Goal: Task Accomplishment & Management: Use online tool/utility

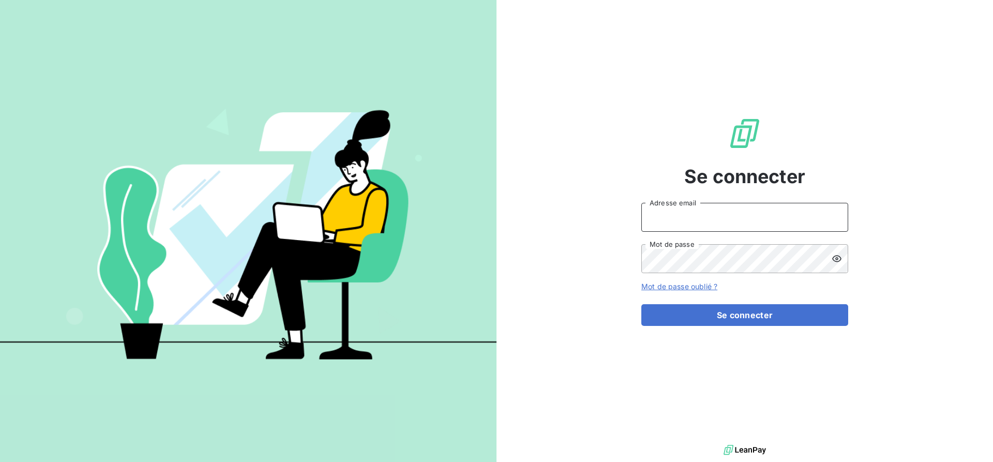
click at [730, 210] on input "Adresse email" at bounding box center [744, 217] width 207 height 29
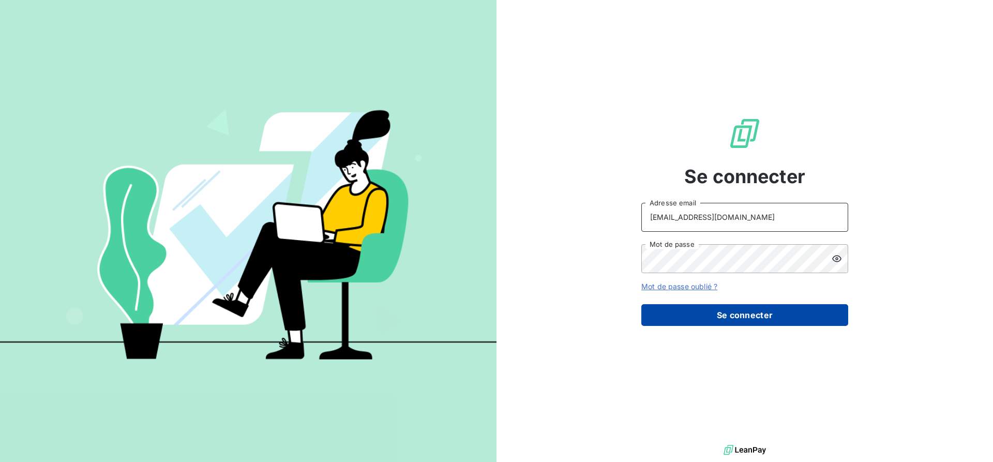
type input "[EMAIL_ADDRESS][DOMAIN_NAME]"
click at [728, 319] on button "Se connecter" at bounding box center [744, 315] width 207 height 22
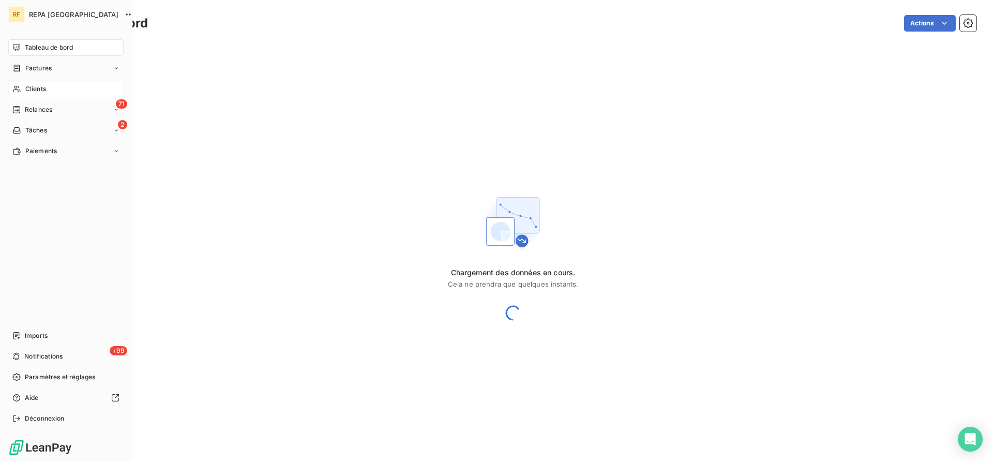
click at [36, 84] on span "Clients" at bounding box center [35, 88] width 21 height 9
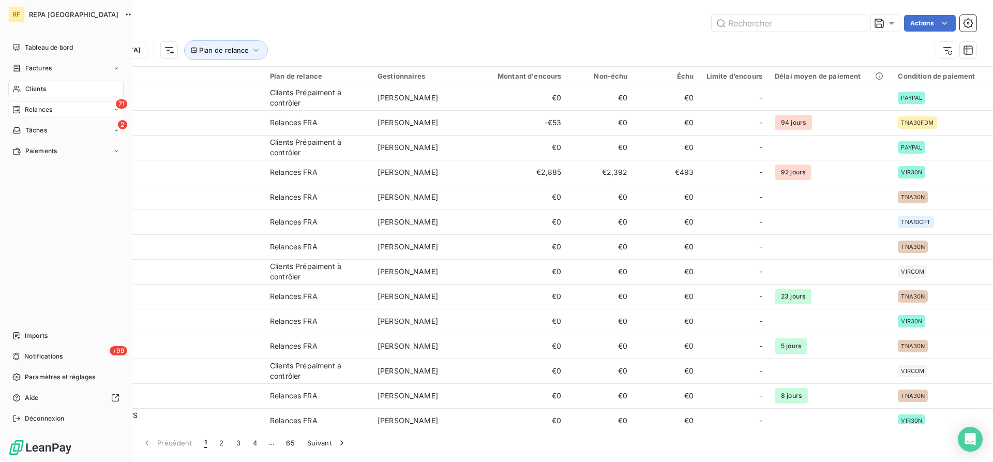
click at [26, 115] on div "71 Relances" at bounding box center [65, 109] width 115 height 17
click at [27, 112] on span "Relances" at bounding box center [38, 109] width 27 height 9
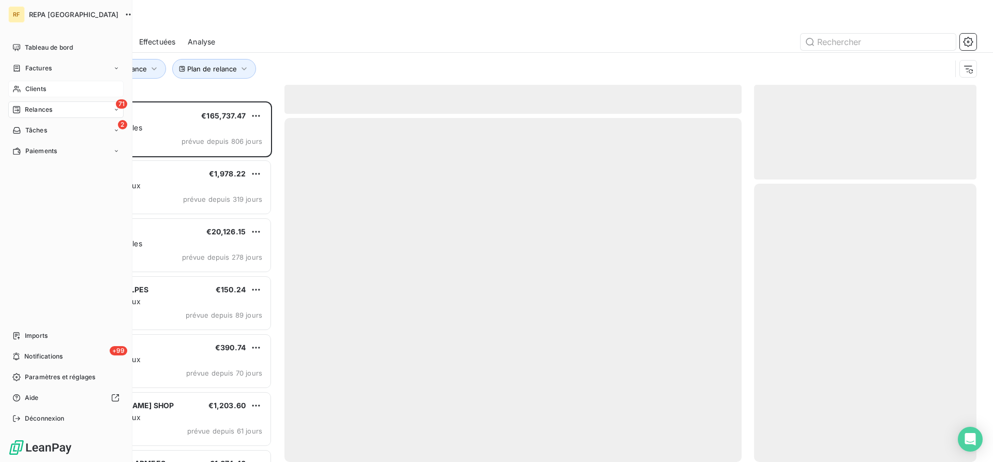
scroll to position [360, 222]
click at [27, 112] on span "Relances" at bounding box center [38, 109] width 27 height 9
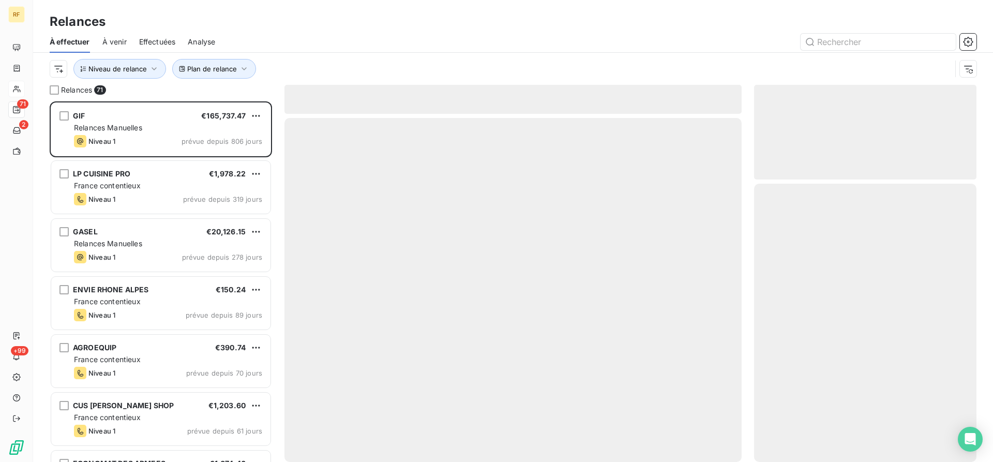
click at [361, 58] on div "Plan de relance Niveau de relance" at bounding box center [513, 69] width 927 height 32
click at [232, 71] on span "Plan de relance" at bounding box center [212, 69] width 50 height 8
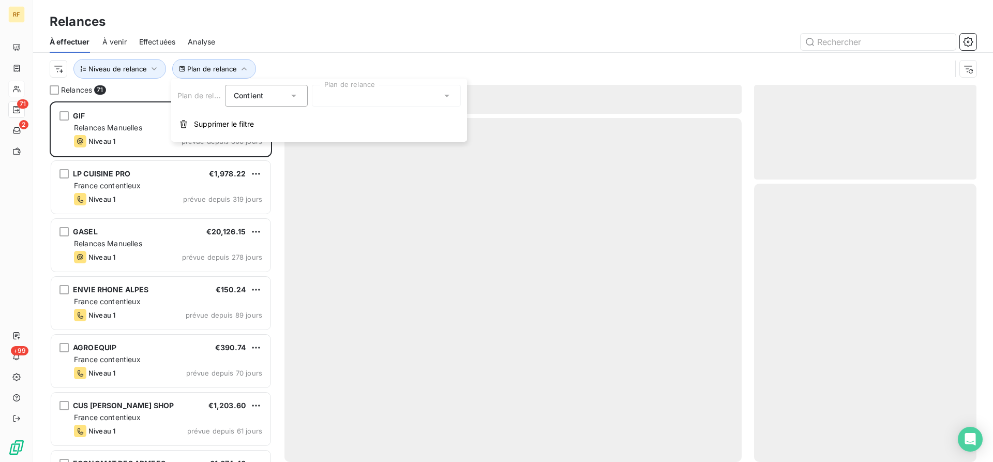
click at [339, 95] on div at bounding box center [386, 96] width 149 height 22
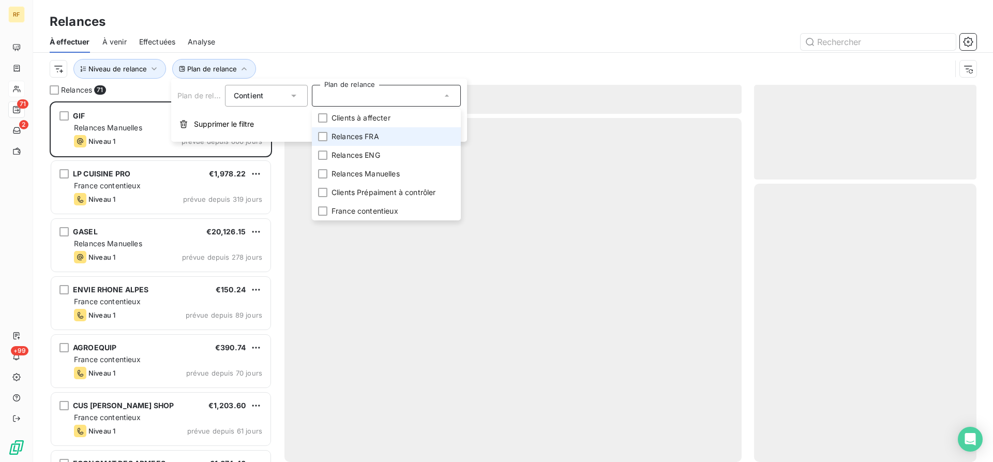
click at [368, 137] on span "Relances FRA" at bounding box center [355, 136] width 48 height 10
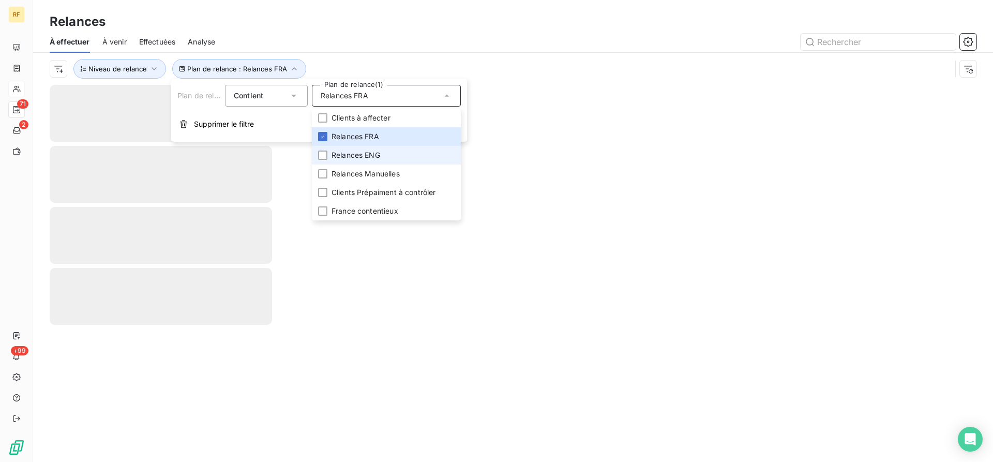
click at [364, 157] on span "Relances ENG" at bounding box center [355, 155] width 49 height 10
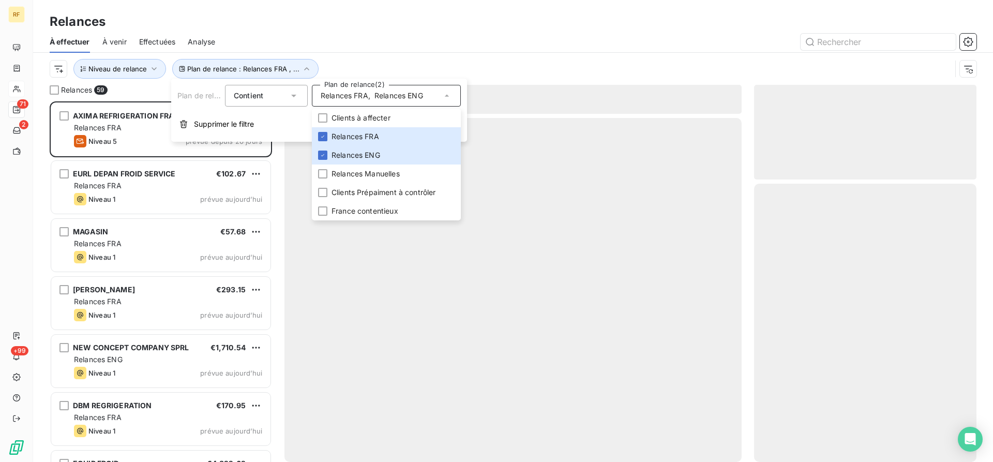
scroll to position [360, 222]
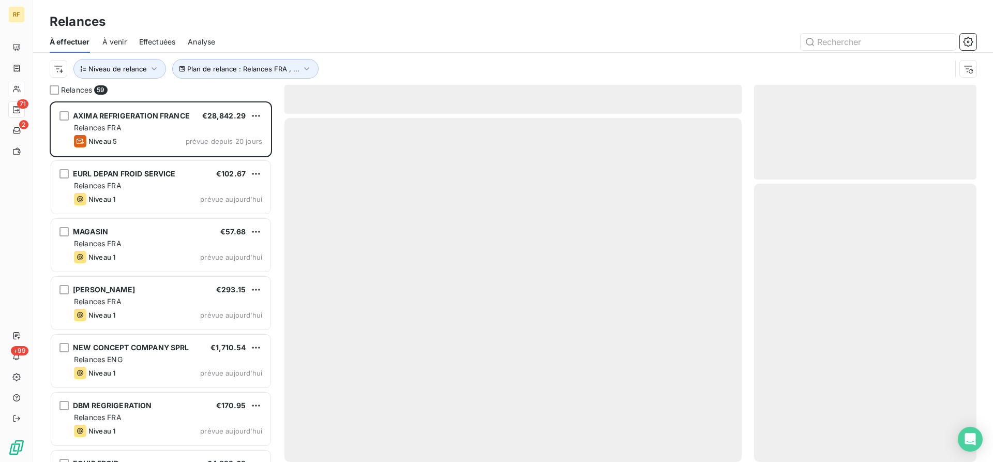
click at [431, 55] on div "Plan de relance : Relances FRA , ... Niveau de relance" at bounding box center [513, 69] width 927 height 32
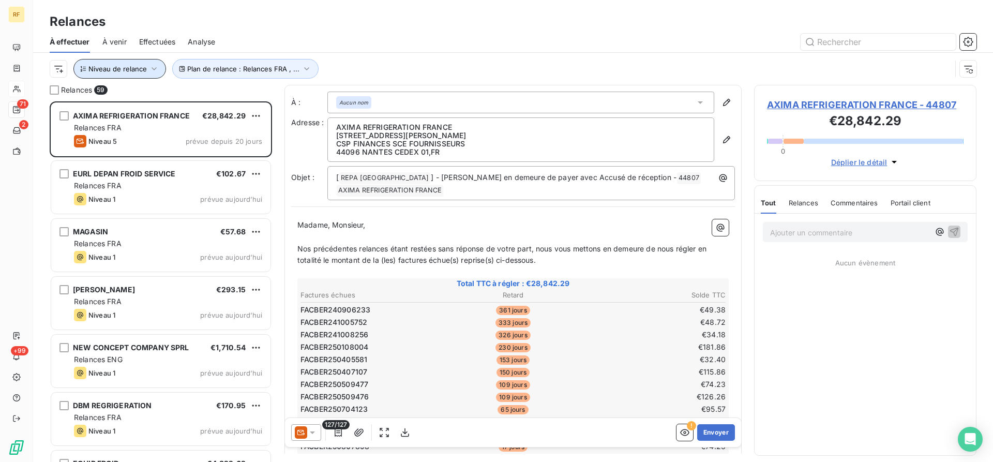
click at [117, 69] on span "Niveau de relance" at bounding box center [117, 69] width 58 height 8
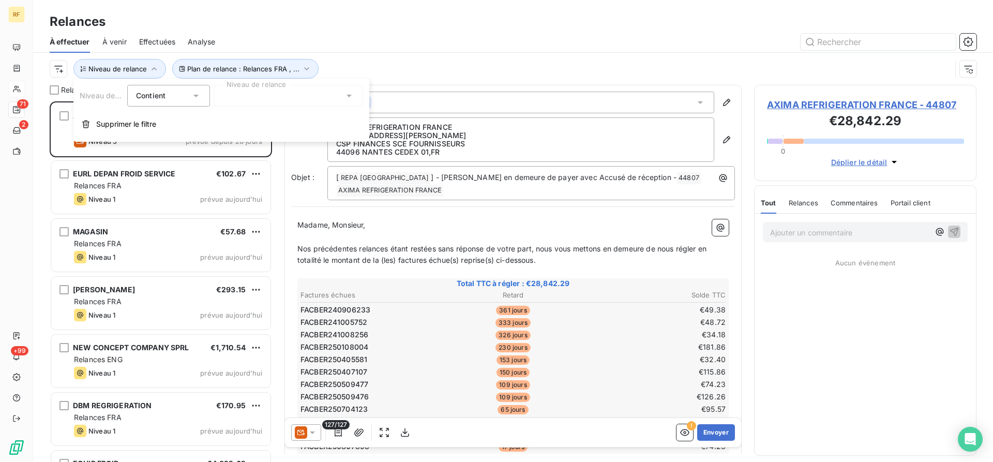
click at [251, 102] on div at bounding box center [288, 96] width 149 height 22
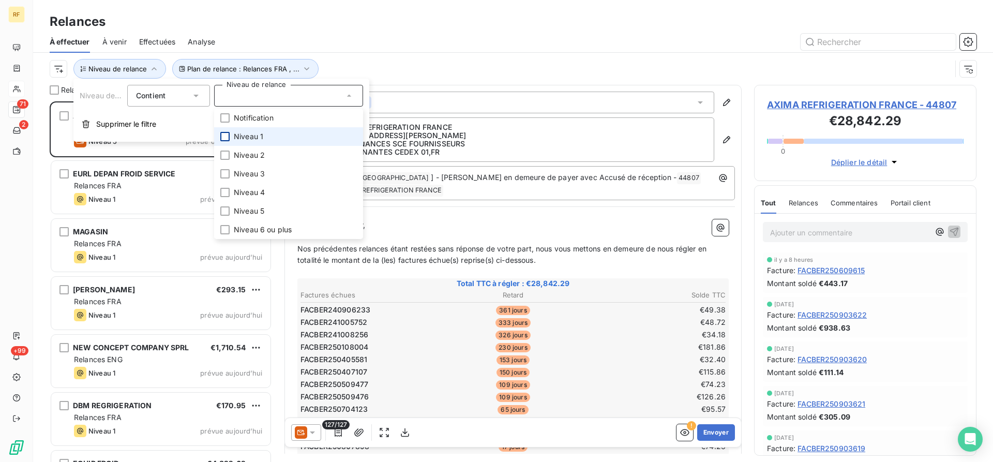
click at [224, 139] on div at bounding box center [224, 136] width 9 height 9
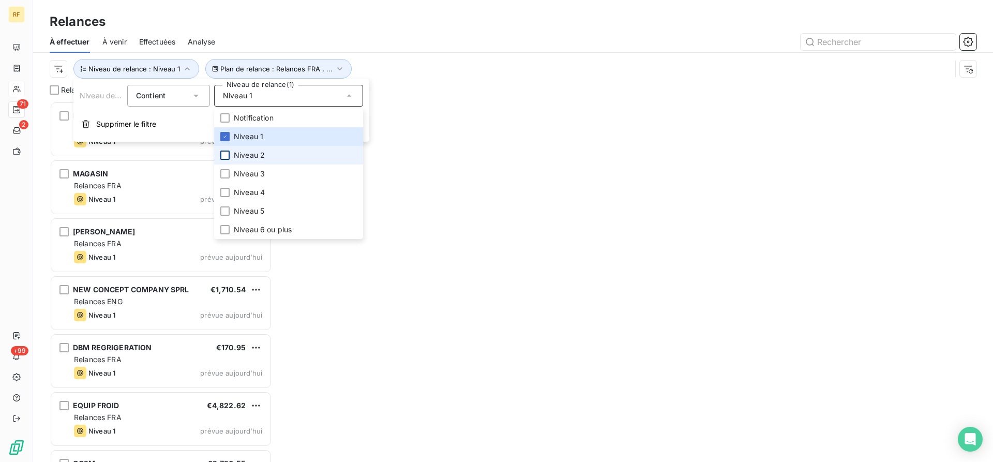
scroll to position [360, 222]
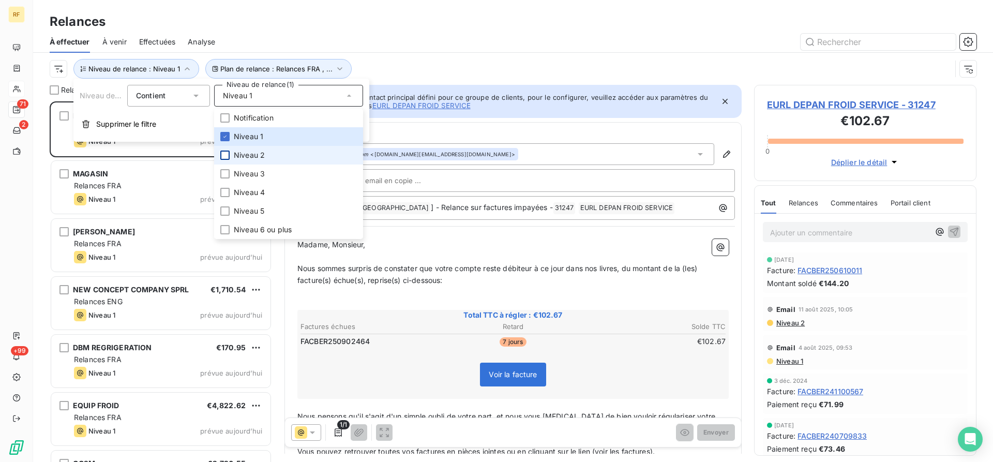
click at [225, 155] on div at bounding box center [224, 154] width 9 height 9
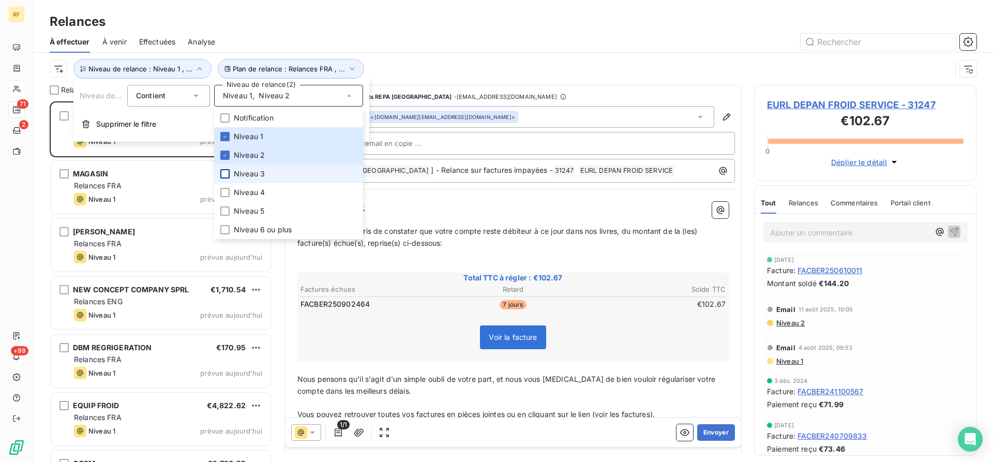
click at [227, 171] on div at bounding box center [224, 173] width 9 height 9
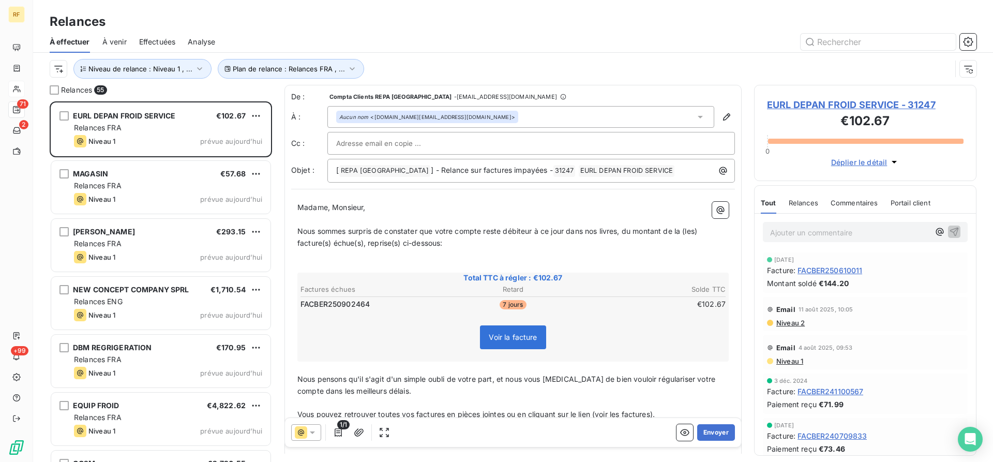
click at [432, 21] on div "Relances" at bounding box center [513, 21] width 960 height 19
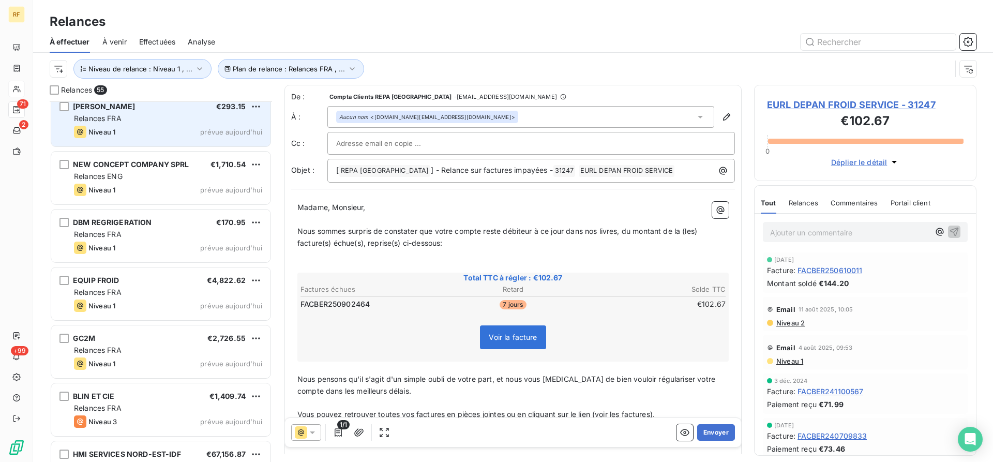
scroll to position [159, 0]
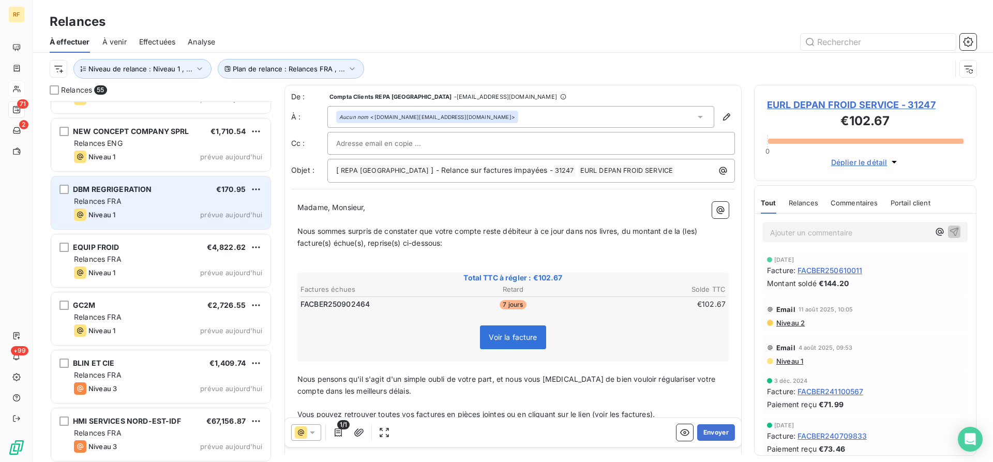
click at [194, 192] on div "DBM REGRIGERATION €170.95" at bounding box center [168, 189] width 188 height 9
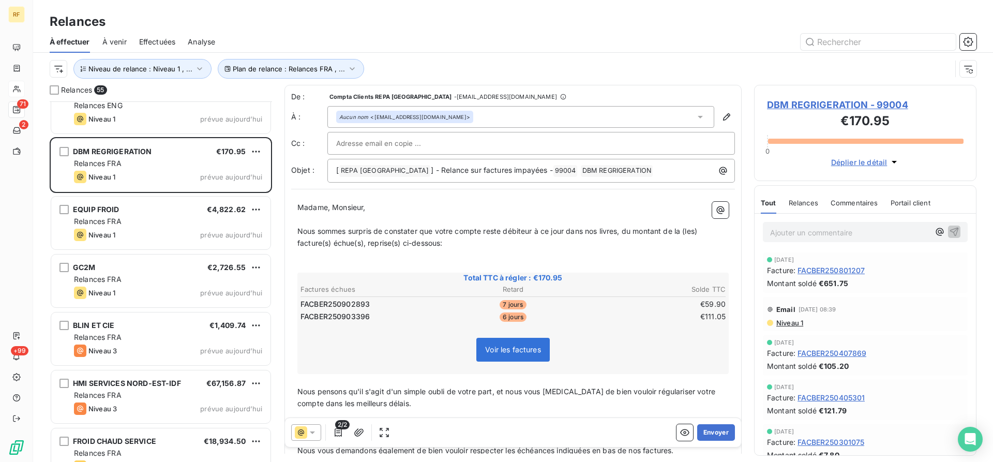
scroll to position [211, 0]
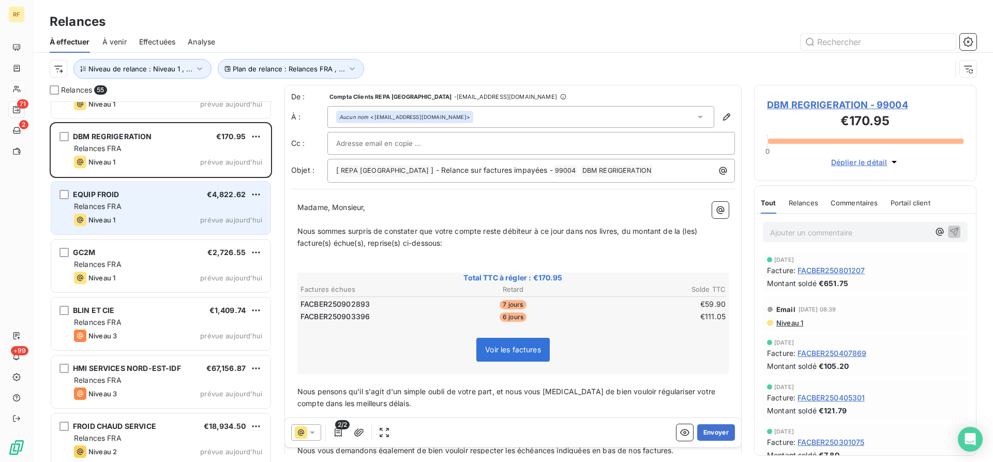
click at [183, 228] on div "EQUIP FROID €4,822.62 Relances FRA Niveau 1 prévue aujourd’hui" at bounding box center [160, 207] width 219 height 53
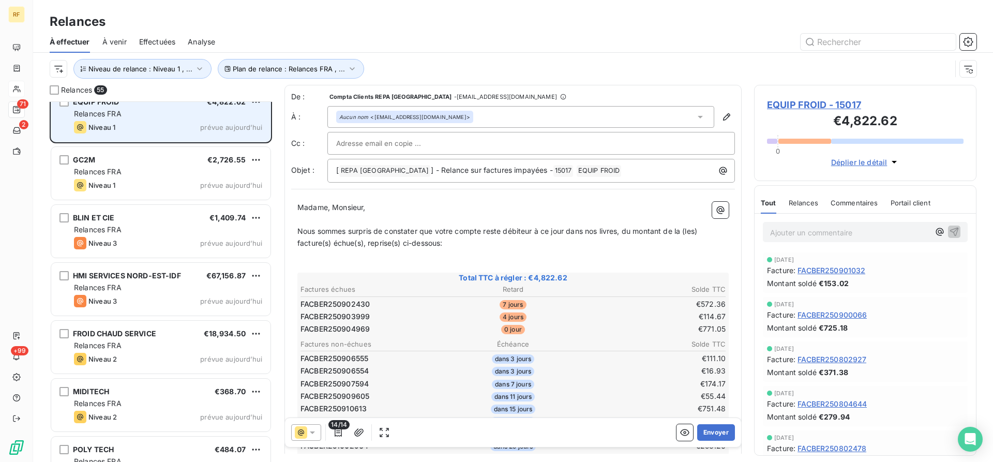
scroll to position [317, 0]
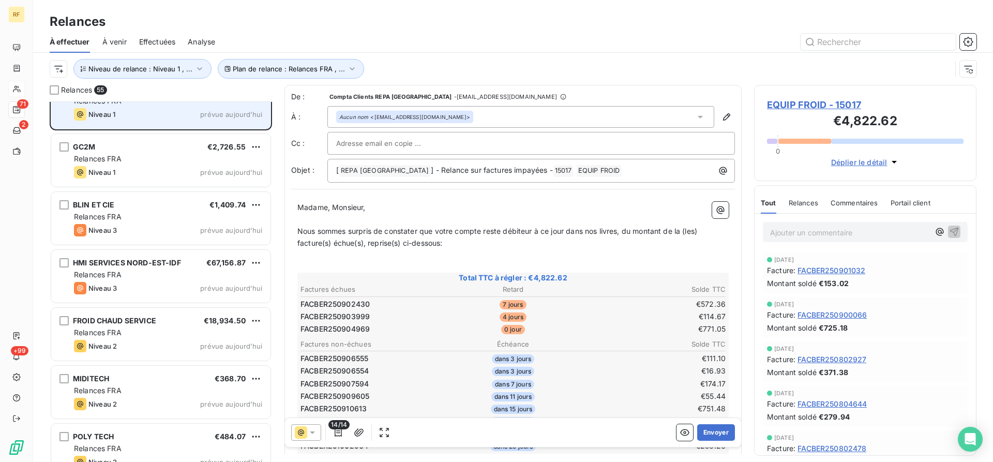
click at [183, 228] on div "Niveau 3 prévue aujourd’hui" at bounding box center [168, 230] width 188 height 12
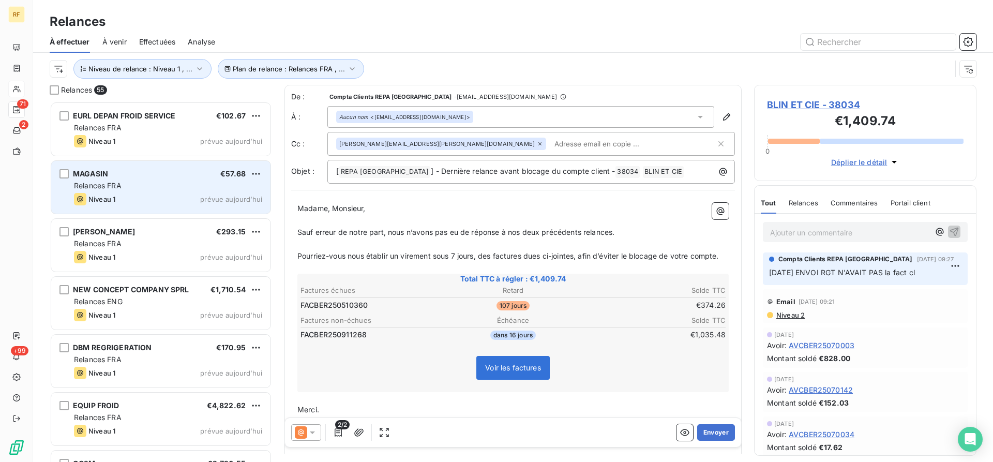
click at [159, 180] on div "MAGASIN €57.68 Relances FRA Niveau 1 prévue aujourd’hui" at bounding box center [160, 187] width 219 height 53
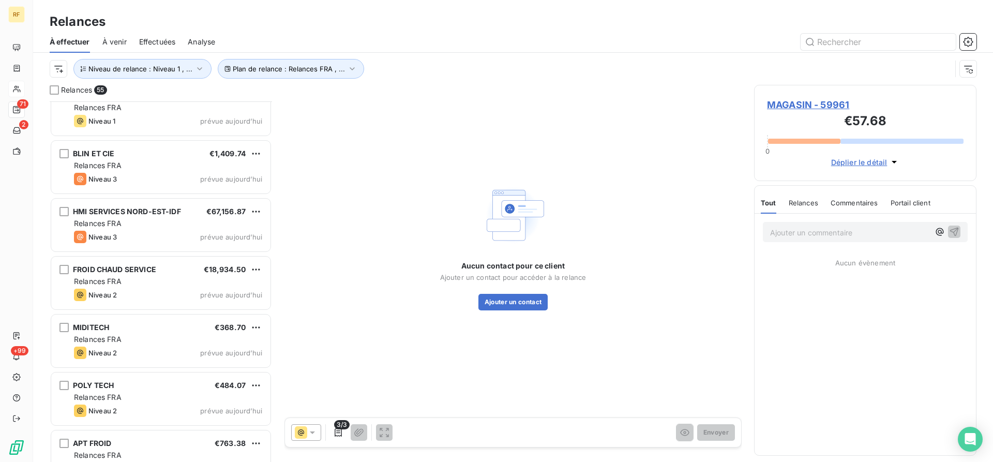
scroll to position [370, 0]
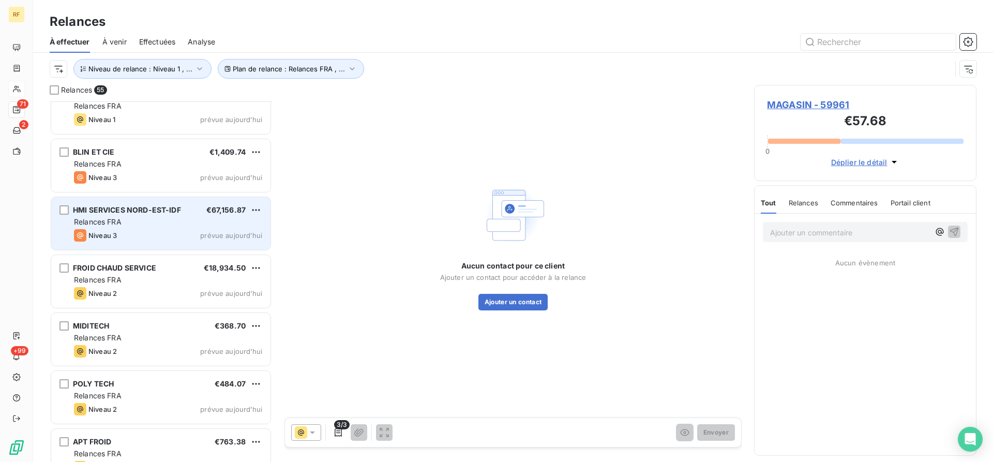
click at [158, 222] on div "Relances FRA" at bounding box center [168, 222] width 188 height 10
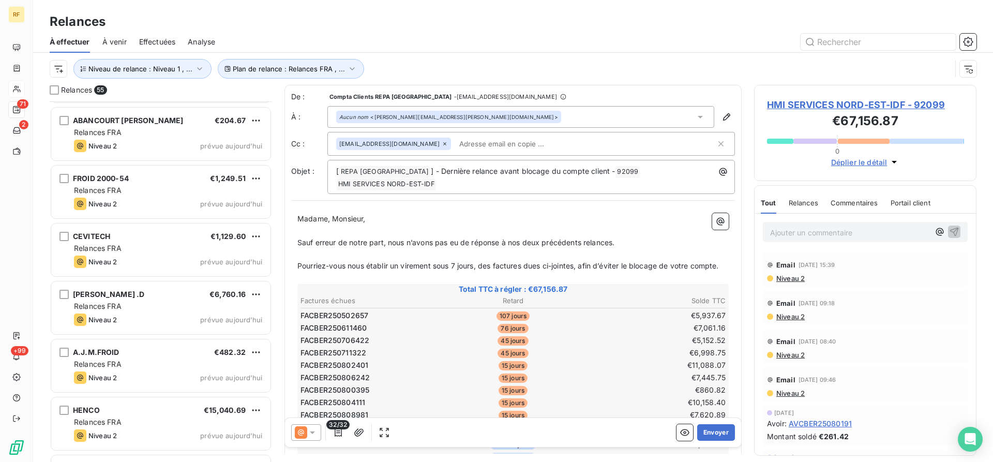
scroll to position [1085, 0]
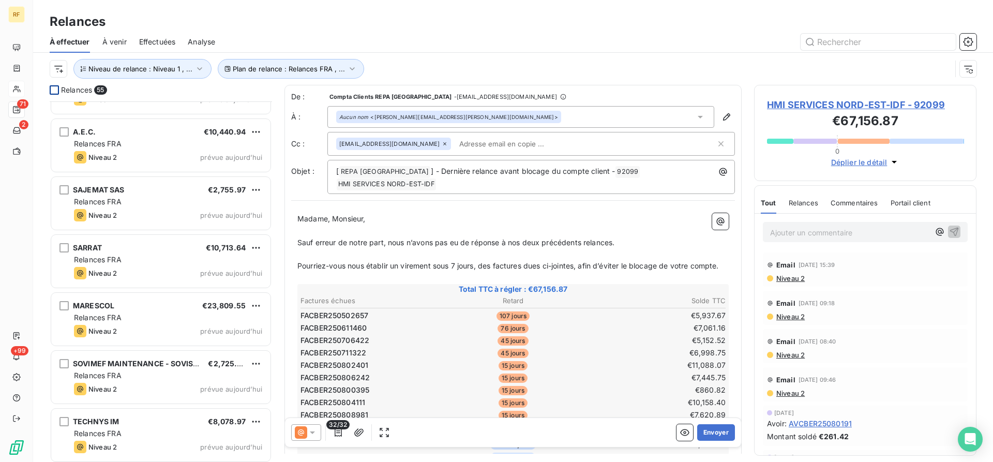
click at [55, 91] on div at bounding box center [54, 89] width 9 height 9
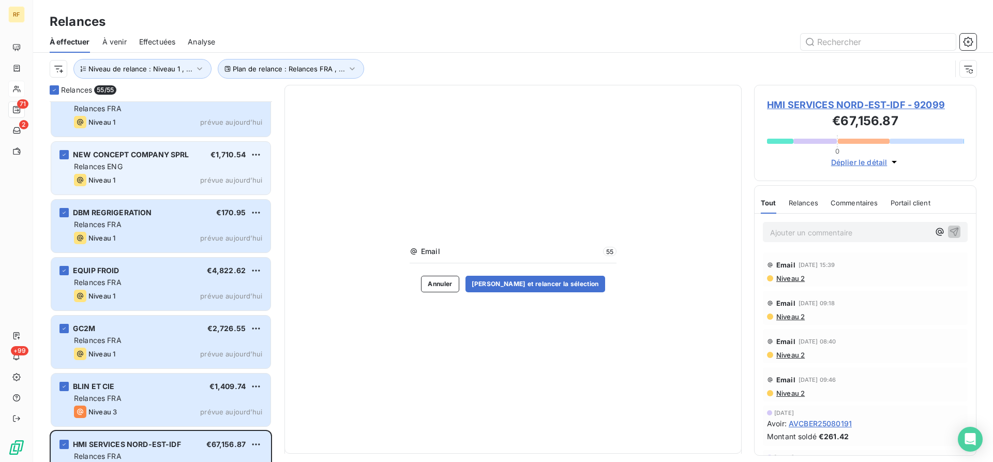
scroll to position [0, 0]
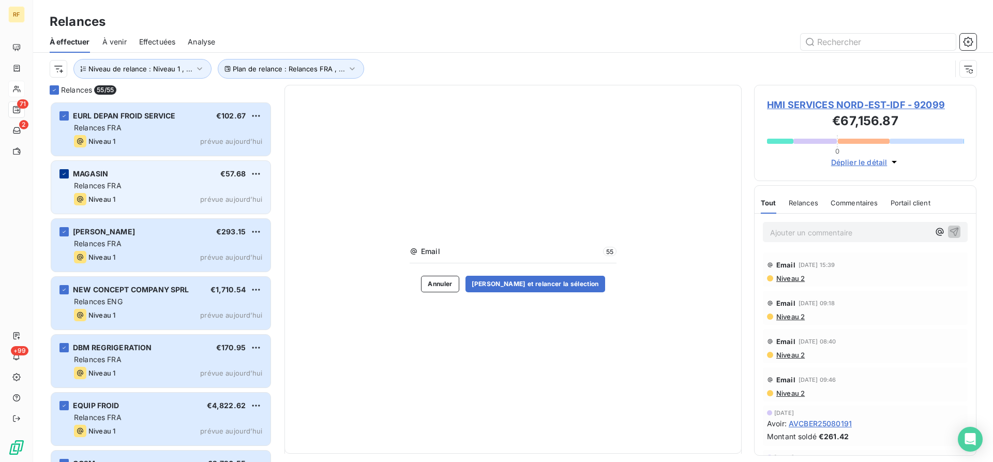
click at [65, 175] on icon "grid" at bounding box center [64, 174] width 6 height 6
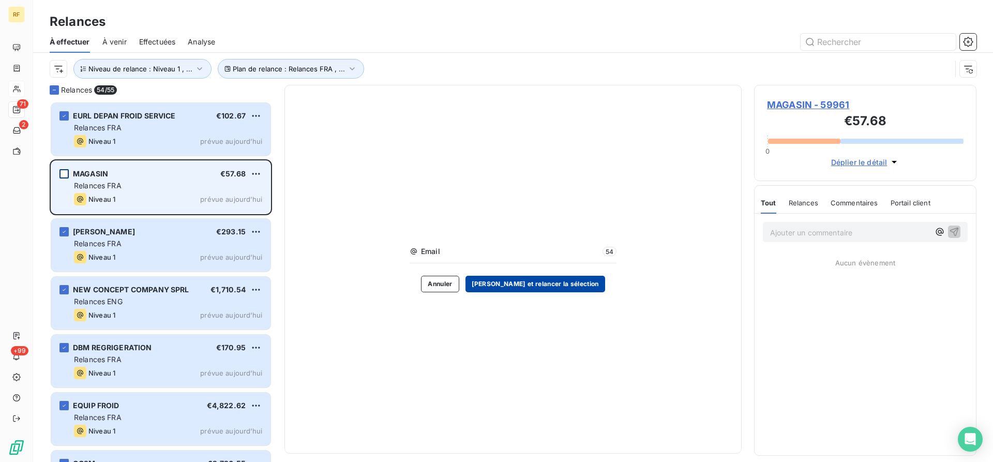
click at [567, 282] on button "[PERSON_NAME] et relancer la sélection" at bounding box center [535, 284] width 140 height 17
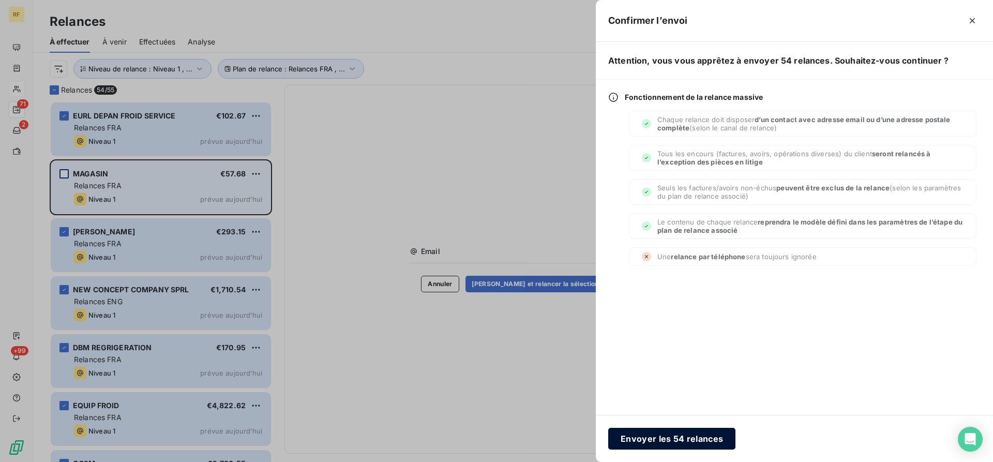
click at [675, 436] on button "Envoyer les 54 relances" at bounding box center [671, 439] width 127 height 22
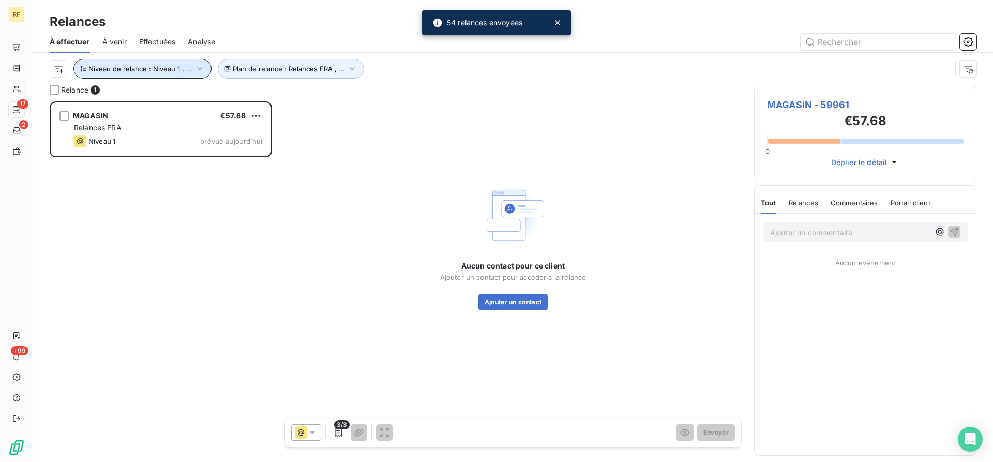
click at [194, 68] on icon "button" at bounding box center [199, 69] width 10 height 10
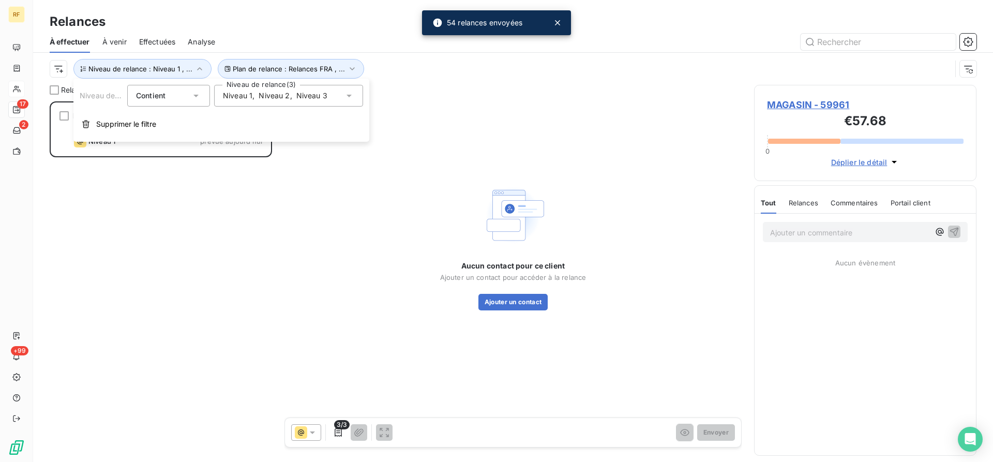
click at [290, 100] on span "," at bounding box center [291, 95] width 2 height 10
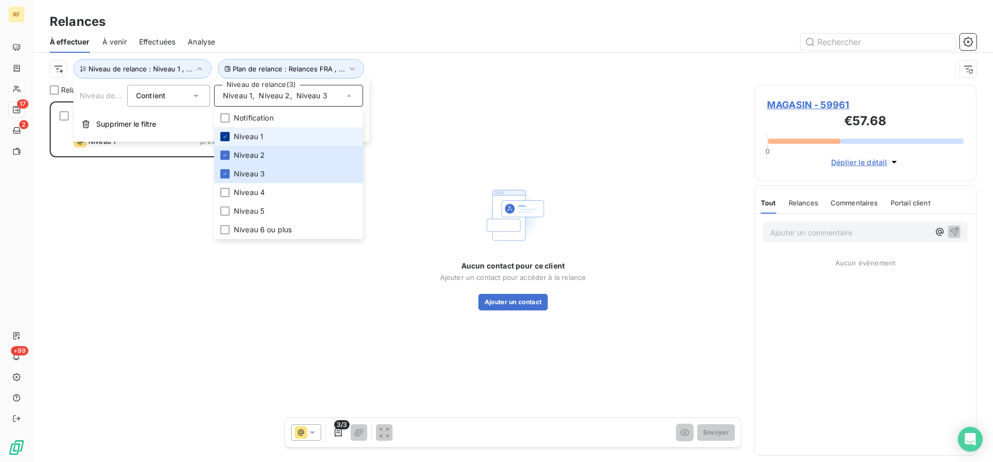
click at [225, 133] on div at bounding box center [224, 136] width 9 height 9
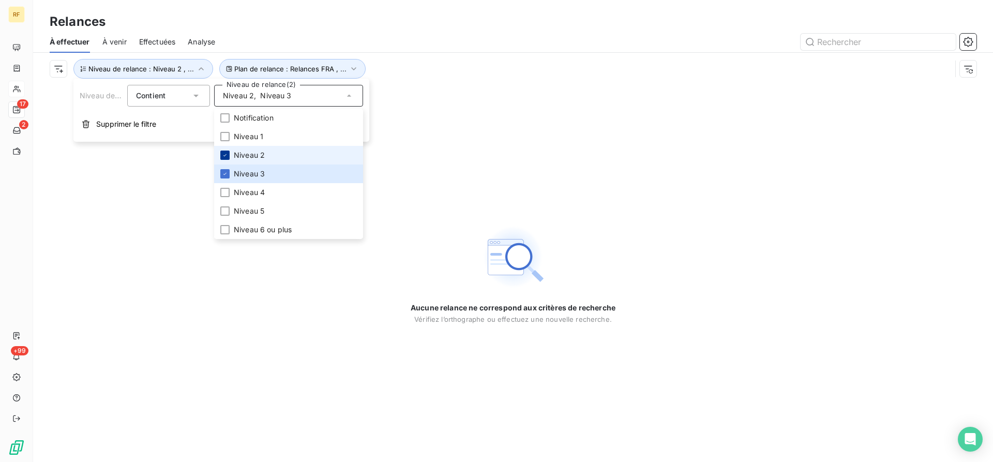
click at [225, 155] on icon at bounding box center [224, 155] width 3 height 2
click at [222, 177] on div at bounding box center [224, 173] width 9 height 9
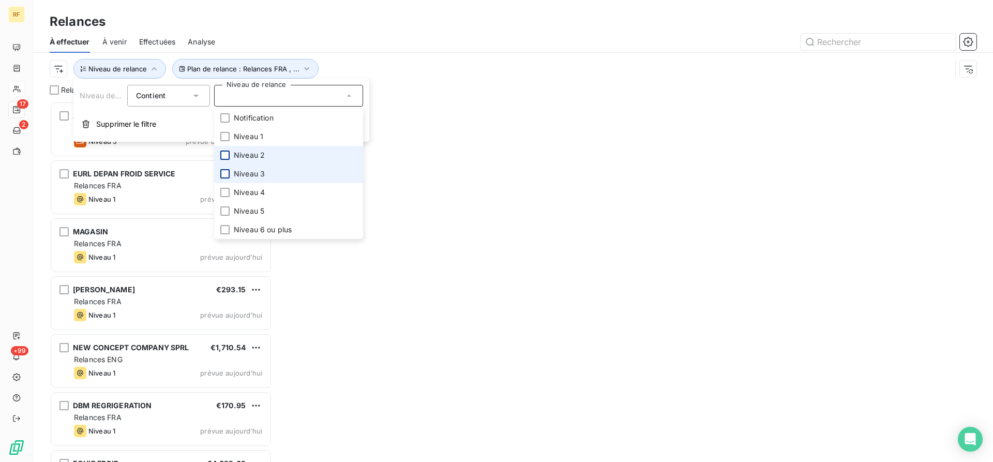
scroll to position [360, 222]
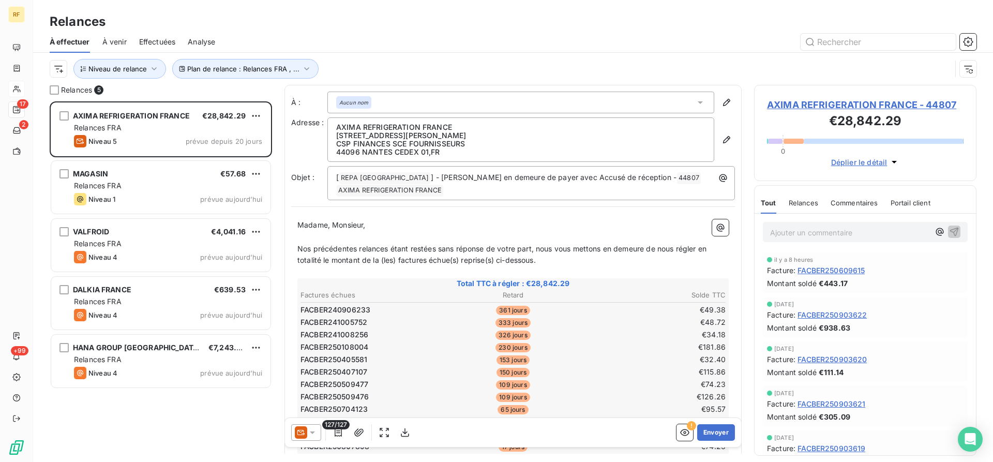
click at [445, 11] on div "Relances À effectuer À venir Effectuées Analyse Plan de relance : Relances FRA …" at bounding box center [513, 42] width 960 height 85
